Goal: Transaction & Acquisition: Purchase product/service

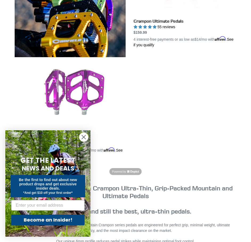
scroll to position [239, 0]
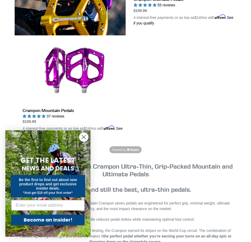
click at [87, 135] on circle "Close dialog" at bounding box center [83, 137] width 9 height 9
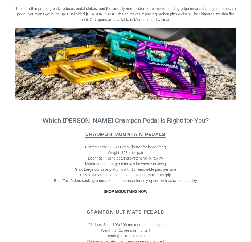
scroll to position [505, 0]
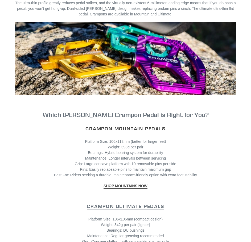
click at [125, 126] on strong "Crampon Mountain Pedals" at bounding box center [125, 129] width 80 height 6
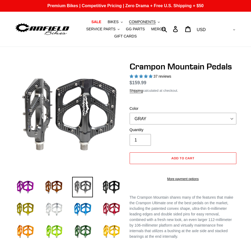
select select "highest-rating"
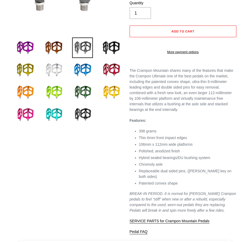
scroll to position [213, 0]
